Goal: Task Accomplishment & Management: Manage account settings

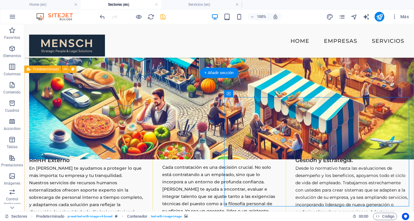
scroll to position [428, 0]
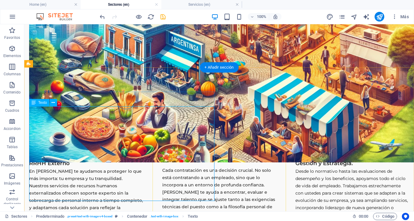
scroll to position [454, 0]
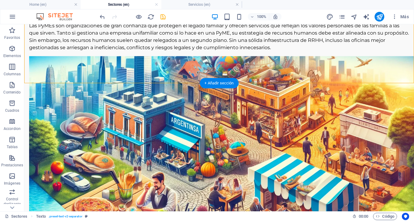
scroll to position [475, 0]
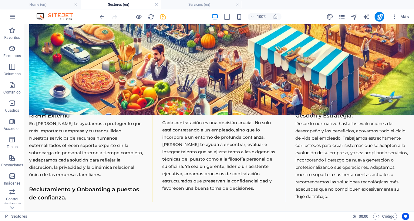
click at [163, 16] on icon "save" at bounding box center [163, 16] width 7 height 7
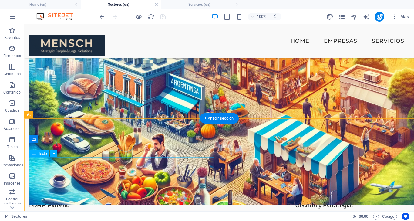
scroll to position [385, 0]
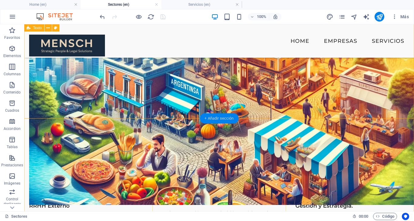
click at [219, 117] on div "+ Añadir sección" at bounding box center [219, 118] width 39 height 10
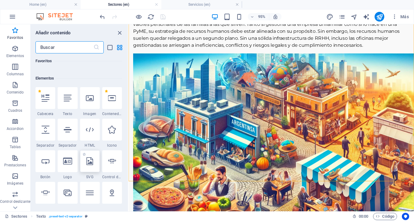
scroll to position [101, 0]
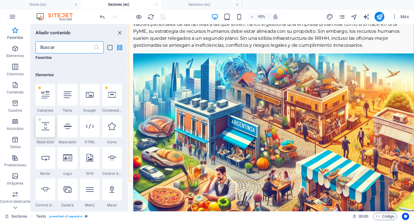
click at [46, 129] on icon at bounding box center [46, 126] width 8 height 8
select select "px"
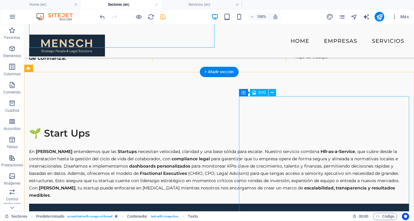
scroll to position [605, 0]
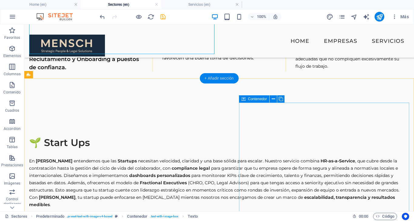
click at [219, 79] on div "+ Añadir sección" at bounding box center [219, 78] width 39 height 10
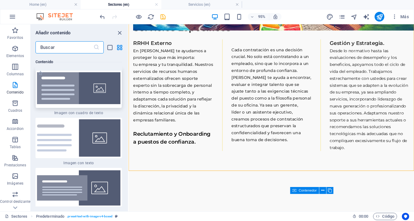
scroll to position [2236, 0]
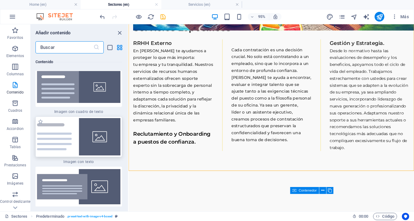
click at [92, 151] on img at bounding box center [78, 136] width 83 height 37
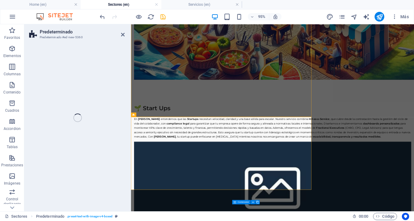
select select "rem"
select select "px"
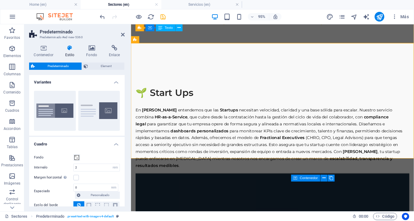
scroll to position [740, 0]
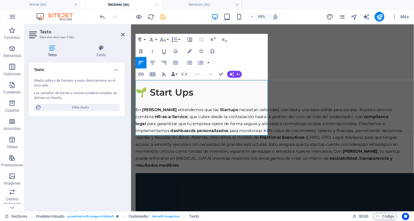
drag, startPoint x: 229, startPoint y: 138, endPoint x: 129, endPoint y: 81, distance: 115.0
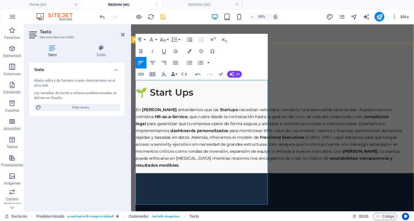
drag, startPoint x: 264, startPoint y: 210, endPoint x: 134, endPoint y: 85, distance: 180.6
click at [154, 40] on icon "button" at bounding box center [151, 39] width 7 height 7
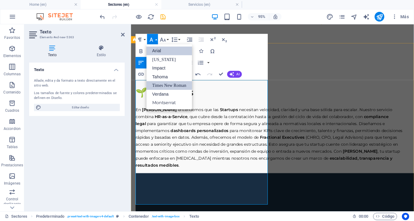
scroll to position [0, 0]
click at [161, 101] on link "Montserrat" at bounding box center [170, 102] width 46 height 9
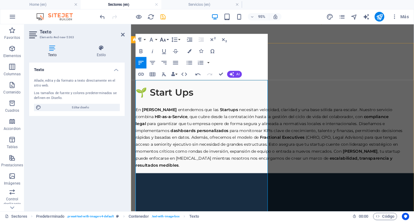
click at [166, 38] on icon "button" at bounding box center [163, 39] width 7 height 7
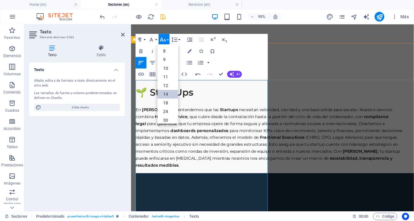
click at [167, 94] on link "14" at bounding box center [168, 94] width 21 height 9
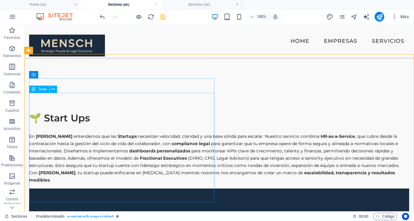
scroll to position [631, 0]
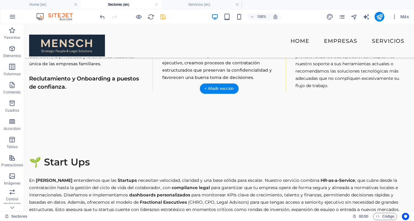
scroll to position [583, 0]
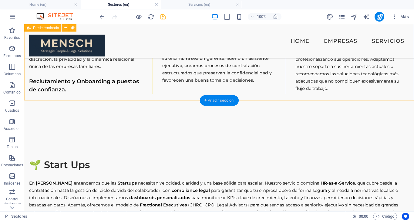
click at [224, 100] on div "+ Añadir sección" at bounding box center [219, 100] width 39 height 10
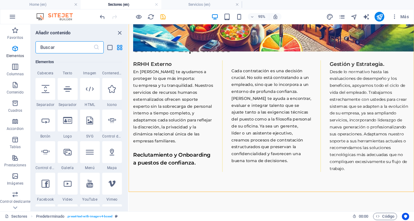
scroll to position [147, 0]
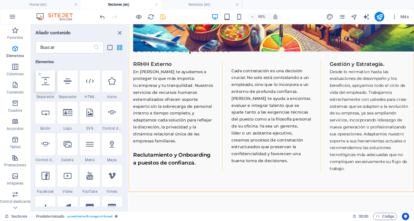
click at [47, 82] on icon at bounding box center [46, 81] width 8 height 8
select select "px"
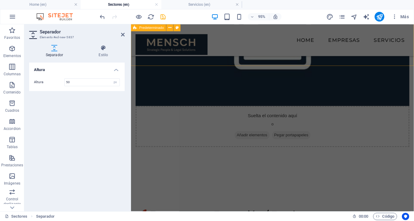
scroll to position [954, 0]
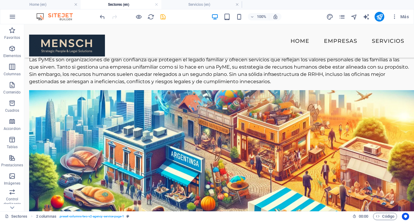
scroll to position [200, 0]
